Goal: Task Accomplishment & Management: Manage account settings

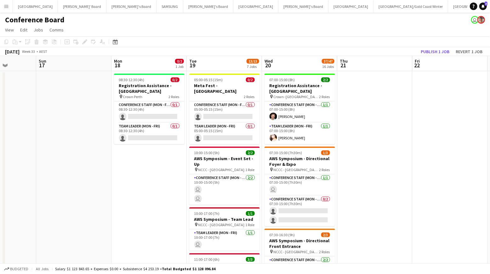
scroll to position [0, 264]
click at [233, 8] on button "Perth Close" at bounding box center [255, 6] width 45 height 12
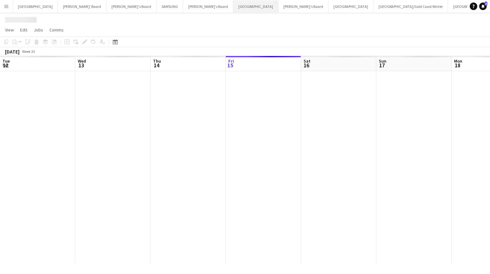
scroll to position [0, 150]
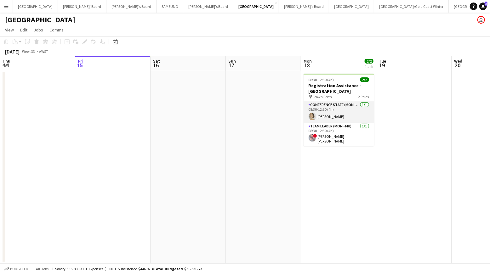
click at [313, 118] on app-user-avatar at bounding box center [312, 117] width 8 height 8
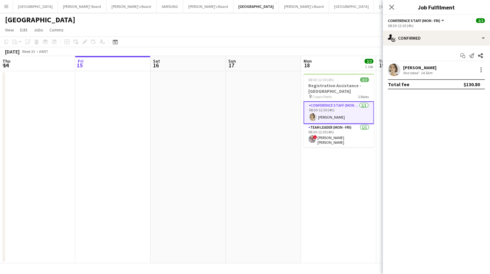
click at [392, 70] on app-user-avatar at bounding box center [394, 70] width 13 height 13
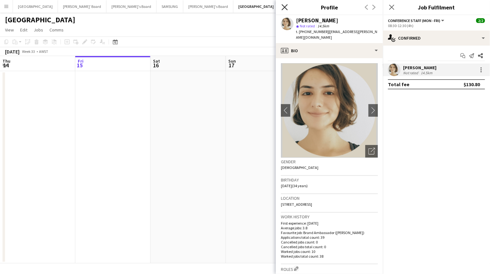
click at [283, 9] on icon "Close pop-in" at bounding box center [284, 7] width 6 height 6
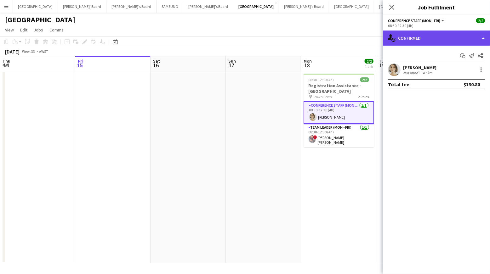
click at [423, 39] on div "single-neutral-actions-check-2 Confirmed" at bounding box center [436, 38] width 107 height 15
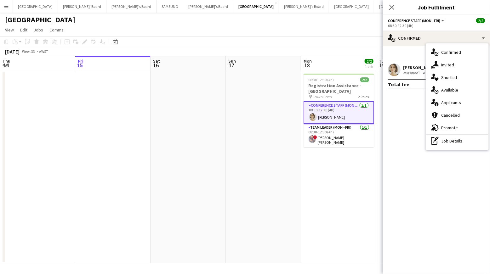
drag, startPoint x: 448, startPoint y: 137, endPoint x: 431, endPoint y: 137, distance: 17.3
click at [448, 137] on div "pen-write Job Details" at bounding box center [457, 141] width 62 height 13
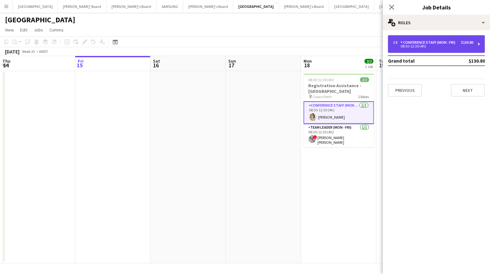
click at [431, 47] on div "08:30-12:30 (4h)" at bounding box center [433, 46] width 80 height 3
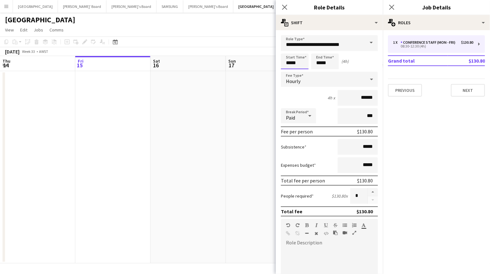
click at [300, 66] on input "*****" at bounding box center [295, 61] width 28 height 16
drag, startPoint x: 299, startPoint y: 73, endPoint x: 288, endPoint y: 58, distance: 18.8
click at [299, 73] on div at bounding box center [300, 72] width 13 height 6
click at [301, 70] on div at bounding box center [300, 72] width 13 height 6
type input "*****"
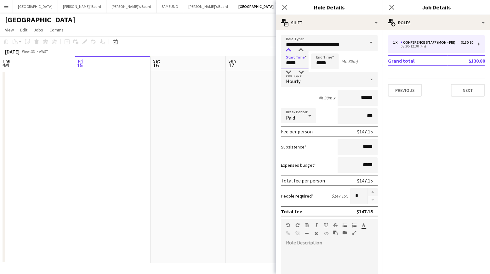
click at [288, 47] on div at bounding box center [288, 50] width 13 height 6
click at [325, 65] on app-time-picker "*****" at bounding box center [325, 62] width 28 height 5
click at [332, 70] on div at bounding box center [331, 72] width 13 height 6
type input "*****"
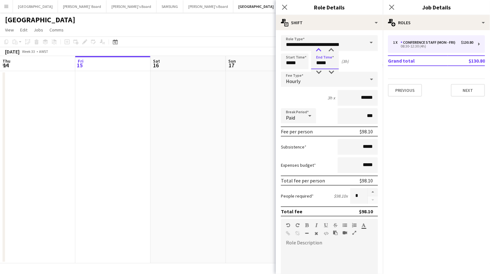
click at [320, 51] on div at bounding box center [318, 50] width 13 height 6
click at [252, 105] on app-date-cell at bounding box center [263, 167] width 75 height 192
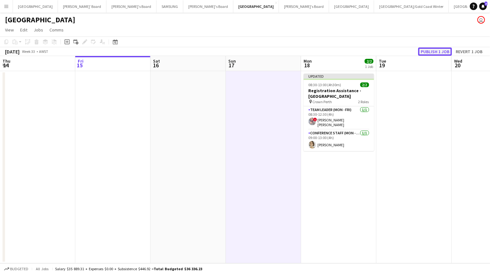
click at [430, 53] on button "Publish 1 job" at bounding box center [435, 52] width 34 height 8
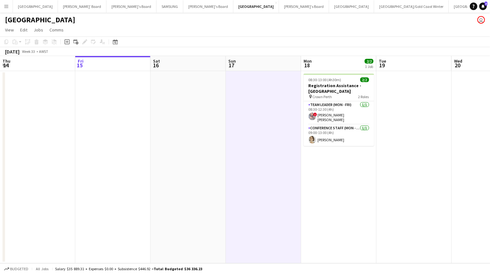
click at [337, 171] on app-date-cell "08:30-13:00 (4h30m) 2/2 Registration Assistance - [GEOGRAPHIC_DATA] pin Crown P…" at bounding box center [338, 167] width 75 height 192
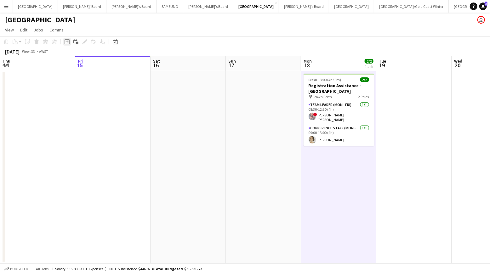
click at [66, 42] on icon at bounding box center [66, 42] width 3 height 3
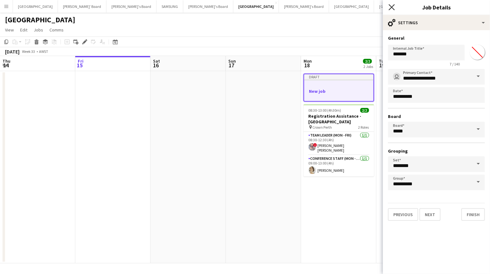
click at [390, 8] on icon "Close pop-in" at bounding box center [391, 7] width 6 height 6
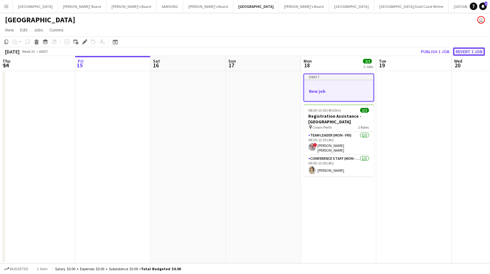
click at [473, 51] on button "Revert 1 job" at bounding box center [469, 52] width 32 height 8
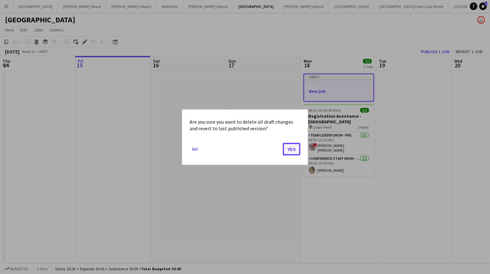
click at [294, 148] on button "Yes" at bounding box center [292, 149] width 18 height 13
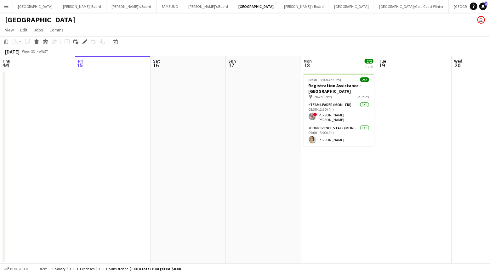
click at [329, 164] on app-date-cell "08:30-13:00 (4h30m) 2/2 Registration Assistance - [GEOGRAPHIC_DATA] pin Crown P…" at bounding box center [338, 167] width 75 height 192
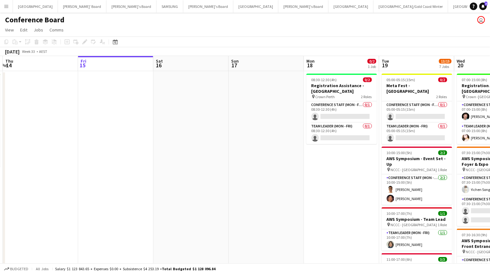
scroll to position [0, 222]
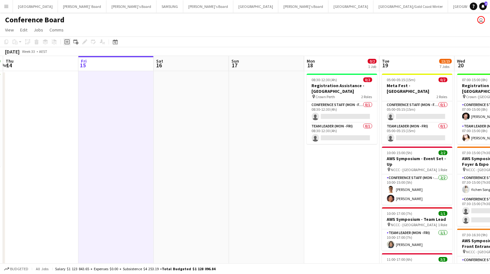
click at [67, 40] on icon "Add job" at bounding box center [66, 41] width 5 height 5
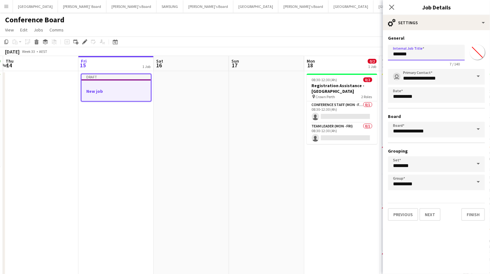
drag, startPoint x: 418, startPoint y: 54, endPoint x: 388, endPoint y: 55, distance: 30.5
click at [388, 55] on input "*******" at bounding box center [426, 53] width 77 height 16
type input "**********"
click at [434, 214] on button "Next" at bounding box center [429, 214] width 21 height 13
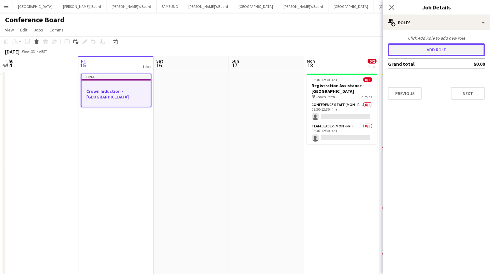
click at [439, 48] on button "Add role" at bounding box center [436, 49] width 97 height 13
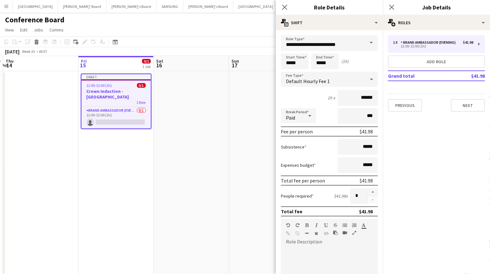
click at [365, 45] on span at bounding box center [370, 42] width 13 height 15
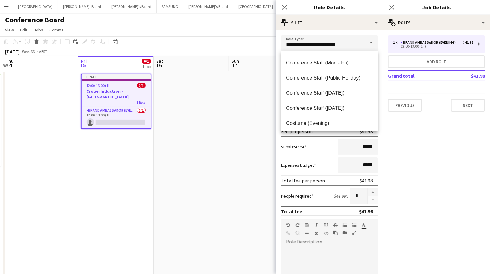
scroll to position [87, 0]
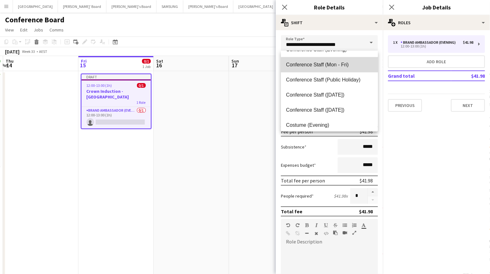
click at [337, 67] on span "Conference Staff (Mon - Fri)" at bounding box center [329, 65] width 87 height 6
type input "**********"
type input "******"
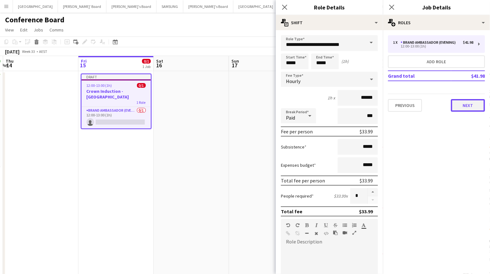
click at [464, 108] on button "Next" at bounding box center [467, 105] width 34 height 13
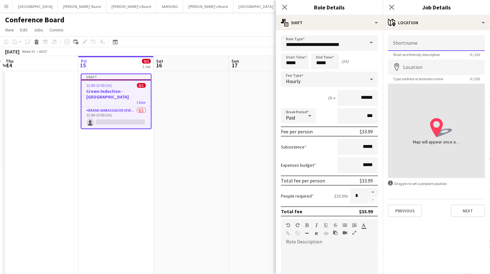
click at [401, 45] on input "Shortname" at bounding box center [436, 43] width 97 height 16
type input "*"
type input "**********"
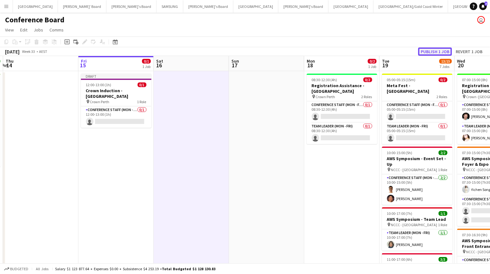
click at [433, 53] on button "Publish 1 job" at bounding box center [435, 52] width 34 height 8
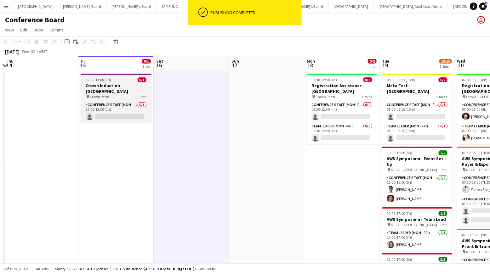
click at [113, 87] on h3 "Crown Induction - [GEOGRAPHIC_DATA]" at bounding box center [116, 88] width 70 height 11
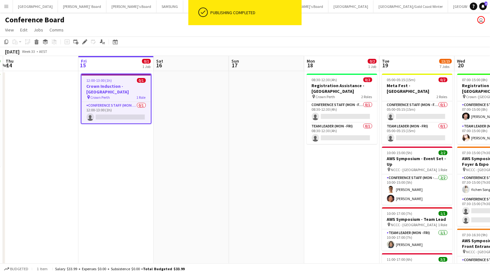
click at [100, 86] on h3 "Crown Induction - [GEOGRAPHIC_DATA]" at bounding box center [115, 88] width 69 height 11
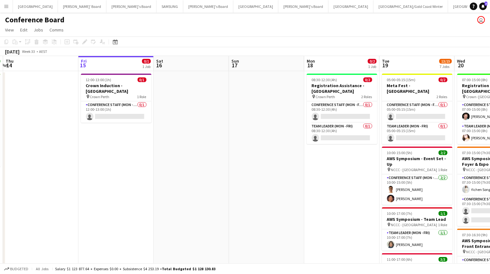
drag, startPoint x: 103, startPoint y: 88, endPoint x: 75, endPoint y: 72, distance: 32.0
click at [103, 94] on span "Crown Perth" at bounding box center [100, 96] width 20 height 5
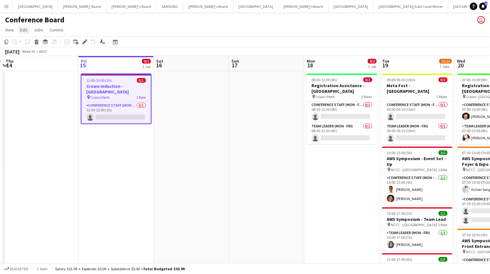
click at [22, 30] on span "Edit" at bounding box center [23, 30] width 7 height 6
click at [28, 44] on span "Copy Command C" at bounding box center [36, 44] width 26 height 6
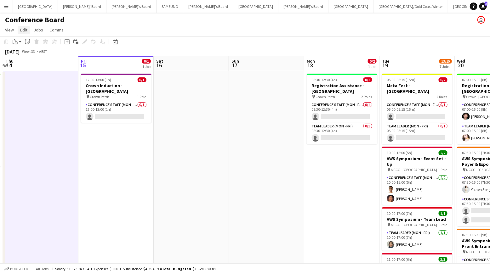
click at [24, 29] on span "Edit" at bounding box center [23, 30] width 7 height 6
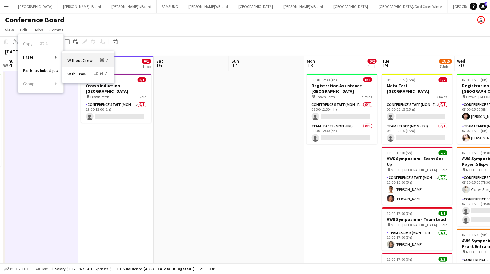
click at [81, 56] on link "Without Crew Command V" at bounding box center [88, 60] width 52 height 14
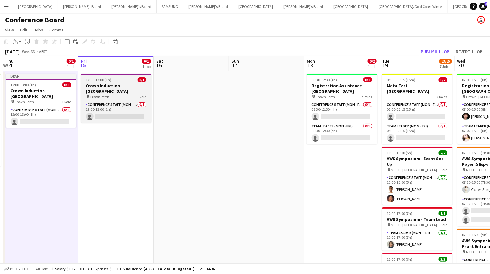
click at [107, 87] on h3 "Crown Induction - [GEOGRAPHIC_DATA]" at bounding box center [116, 88] width 70 height 11
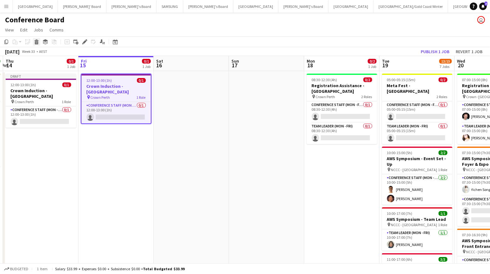
click at [37, 43] on icon at bounding box center [36, 42] width 3 height 3
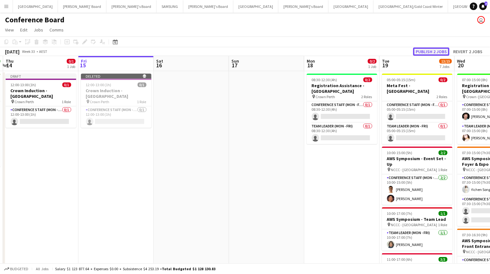
click at [430, 51] on button "Publish 2 jobs" at bounding box center [431, 52] width 36 height 8
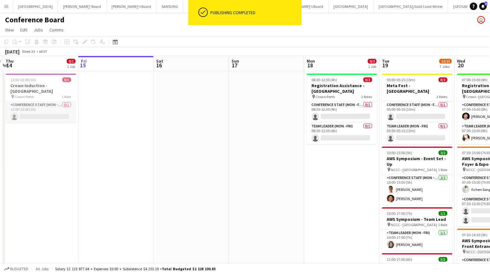
click at [38, 107] on app-card-role "Conference Staff (Mon - Fri) 0/1 12:00-13:00 (1h) single-neutral-actions" at bounding box center [41, 111] width 70 height 21
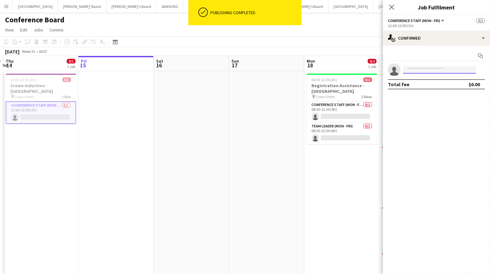
click at [419, 69] on input at bounding box center [439, 70] width 73 height 8
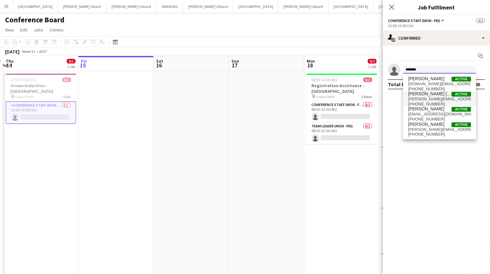
type input "*******"
click at [420, 97] on span "[PERSON_NAME][EMAIL_ADDRESS][PERSON_NAME][DOMAIN_NAME]" at bounding box center [439, 99] width 63 height 5
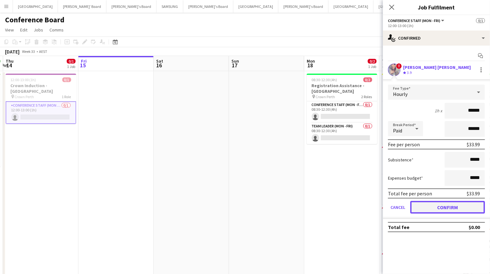
click at [426, 206] on button "Confirm" at bounding box center [447, 207] width 75 height 13
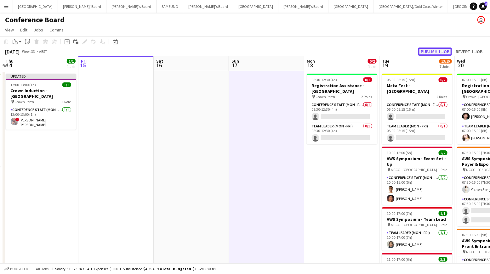
click at [425, 49] on button "Publish 1 job" at bounding box center [435, 52] width 34 height 8
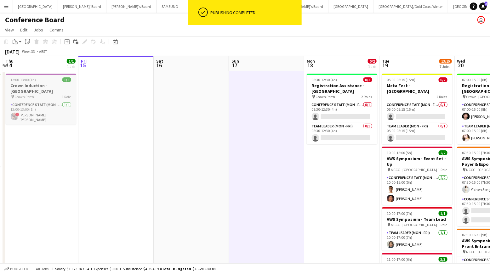
click at [36, 87] on h3 "Crown Induction - [GEOGRAPHIC_DATA]" at bounding box center [41, 88] width 70 height 11
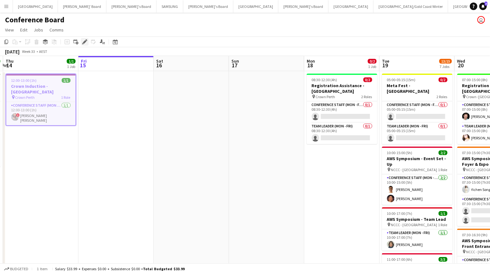
click at [85, 41] on icon at bounding box center [84, 41] width 3 height 3
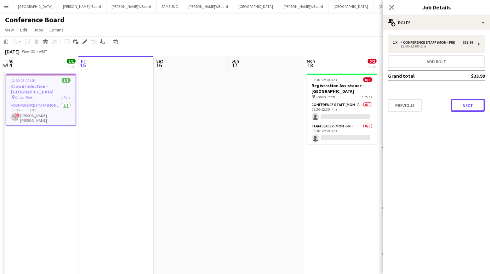
click at [466, 109] on button "Next" at bounding box center [467, 105] width 34 height 13
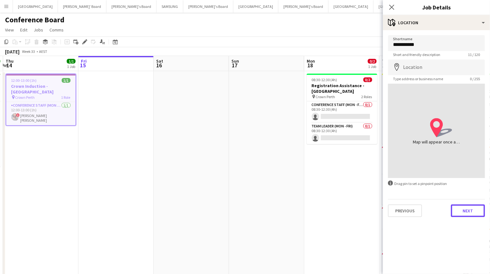
click at [464, 211] on button "Next" at bounding box center [467, 210] width 34 height 13
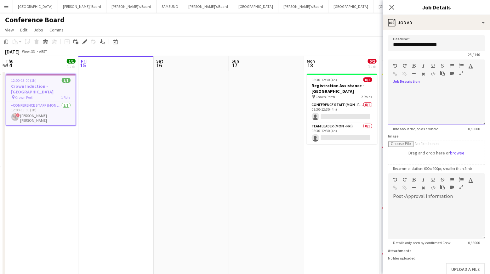
click at [408, 95] on div at bounding box center [436, 106] width 97 height 38
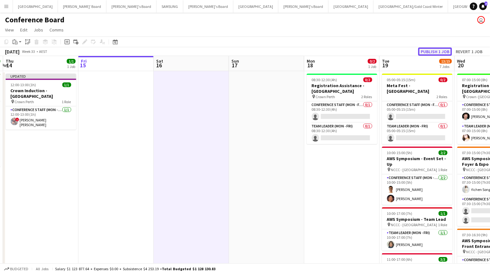
click at [441, 48] on button "Publish 1 job" at bounding box center [435, 52] width 34 height 8
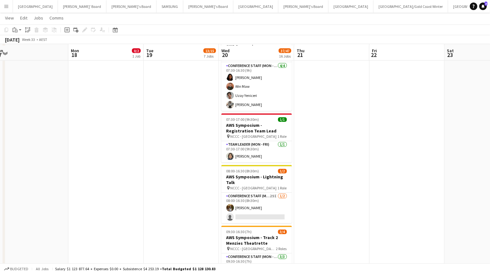
scroll to position [615, 0]
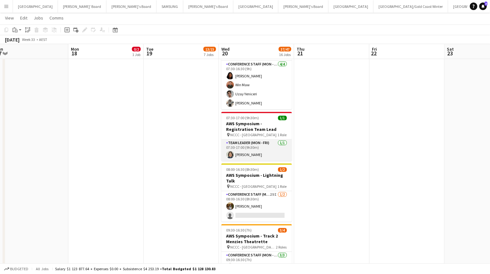
click at [229, 152] on app-user-avatar at bounding box center [230, 155] width 8 height 8
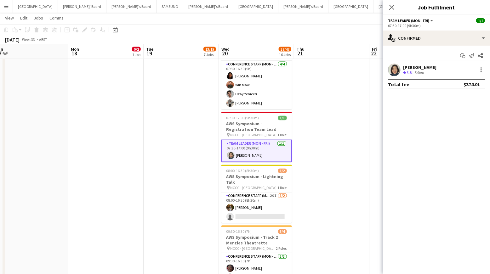
click at [393, 72] on app-user-avatar at bounding box center [394, 70] width 13 height 13
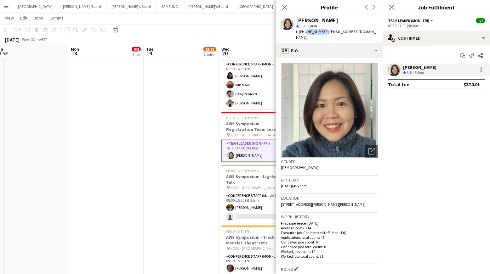
drag, startPoint x: 305, startPoint y: 32, endPoint x: 321, endPoint y: 32, distance: 16.4
click at [321, 32] on span "t. [PHONE_NUMBER]" at bounding box center [312, 31] width 33 height 5
copy span "430112482"
click at [283, 7] on icon "Close pop-in" at bounding box center [284, 7] width 6 height 6
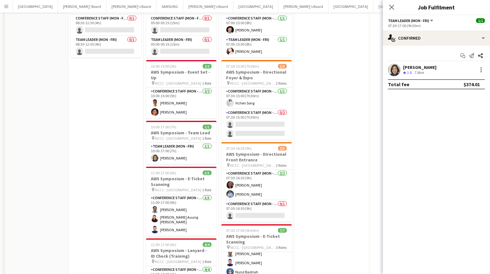
scroll to position [0, 0]
